Goal: Task Accomplishment & Management: Manage account settings

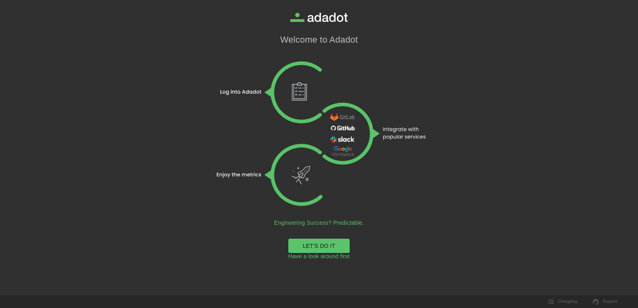
click at [325, 245] on link "LET'S DO IT" at bounding box center [318, 246] width 61 height 15
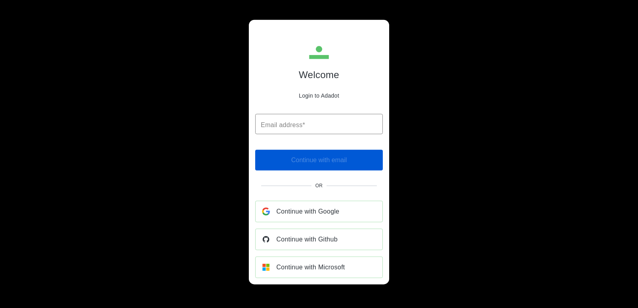
click at [314, 125] on input "Email address*" at bounding box center [319, 124] width 128 height 21
type input "**********"
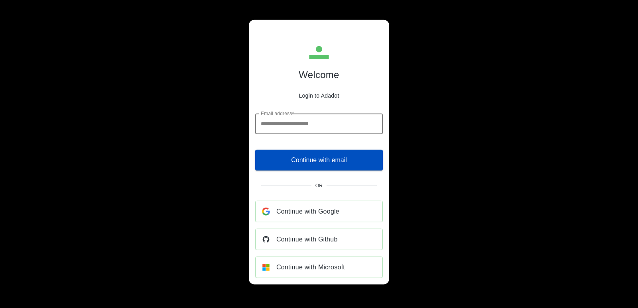
click at [320, 156] on span "Continue with email" at bounding box center [319, 160] width 56 height 11
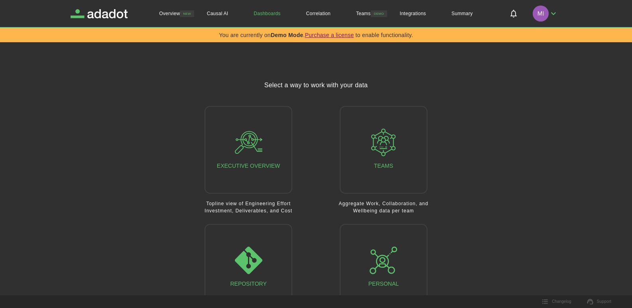
click at [557, 1] on div at bounding box center [532, 13] width 57 height 27
click at [547, 15] on img "button" at bounding box center [541, 14] width 16 height 16
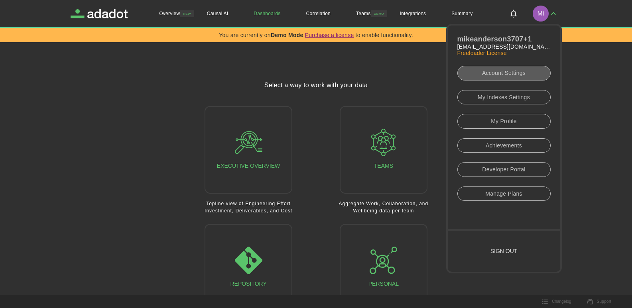
click at [507, 71] on link "Account Settings" at bounding box center [504, 73] width 93 height 15
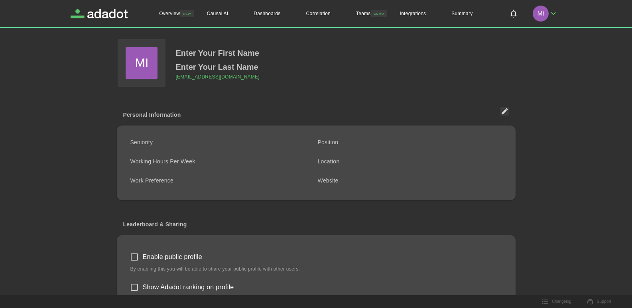
click at [503, 110] on icon "Edit Personal Information" at bounding box center [505, 111] width 8 height 8
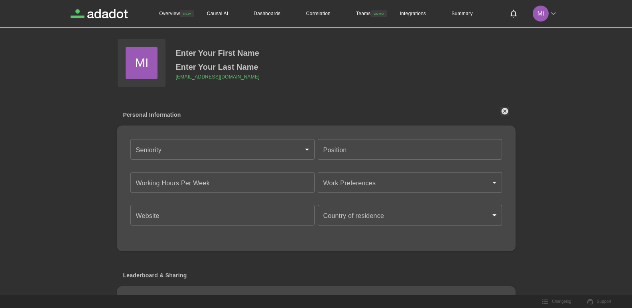
click at [141, 61] on img at bounding box center [142, 63] width 32 height 32
click at [0, 0] on input "file" at bounding box center [0, 0] width 0 height 0
drag, startPoint x: 105, startPoint y: 49, endPoint x: 141, endPoint y: 47, distance: 35.5
click at [544, 12] on img "button" at bounding box center [541, 14] width 16 height 16
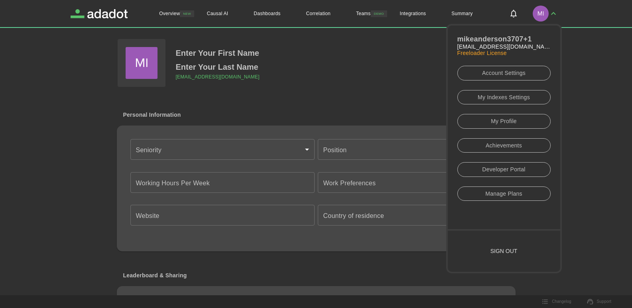
click at [512, 125] on link "My Profile" at bounding box center [504, 121] width 93 height 15
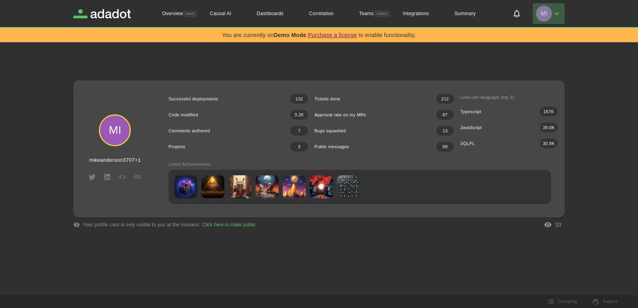
click at [558, 16] on icon "button" at bounding box center [557, 14] width 10 height 10
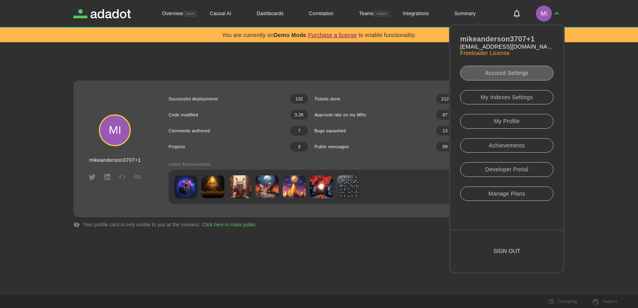
click at [514, 74] on link "Account Settings" at bounding box center [506, 73] width 93 height 15
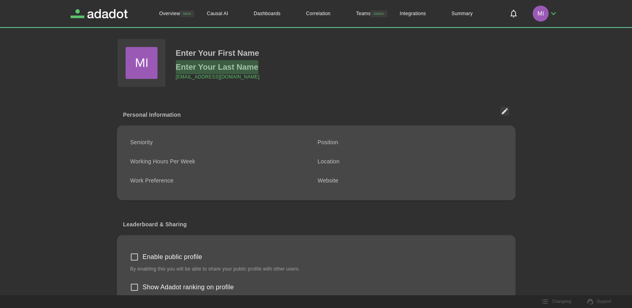
click at [224, 61] on p "Enter Your Last Name" at bounding box center [217, 67] width 83 height 14
click at [215, 65] on input "text" at bounding box center [218, 67] width 84 height 10
type input "**********"
click at [225, 65] on input "**********" at bounding box center [218, 67] width 84 height 10
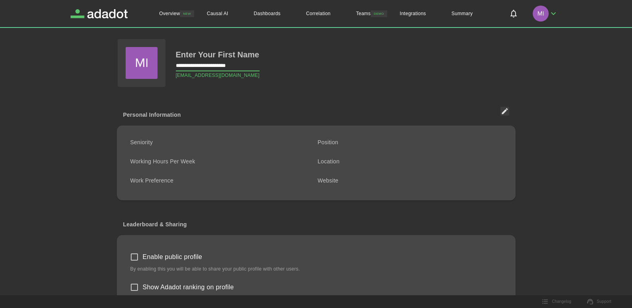
click at [225, 65] on input "**********" at bounding box center [218, 67] width 84 height 10
click at [230, 54] on p "Enter Your First Name" at bounding box center [217, 55] width 83 height 14
click at [230, 54] on input "text" at bounding box center [226, 53] width 100 height 10
type input "**********"
click at [387, 61] on div ""><img src=x onerror=aler Enter Your Last Name mikeanderson3707+1@gmail.com" at bounding box center [303, 50] width 424 height 75
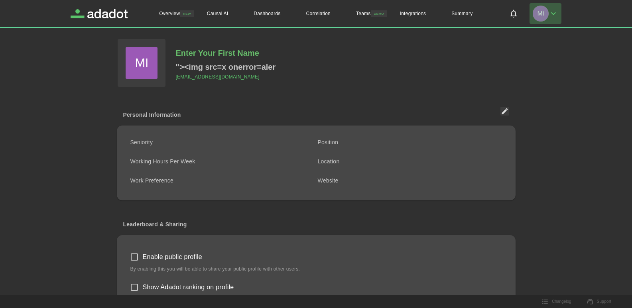
click at [556, 11] on icon "button" at bounding box center [554, 14] width 10 height 10
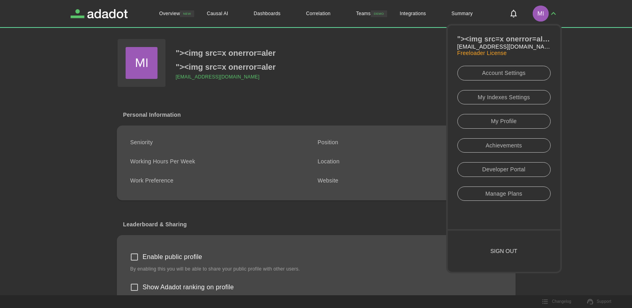
click at [514, 251] on button "Sign out" at bounding box center [504, 251] width 112 height 41
